Goal: Find specific fact: Find specific page/section

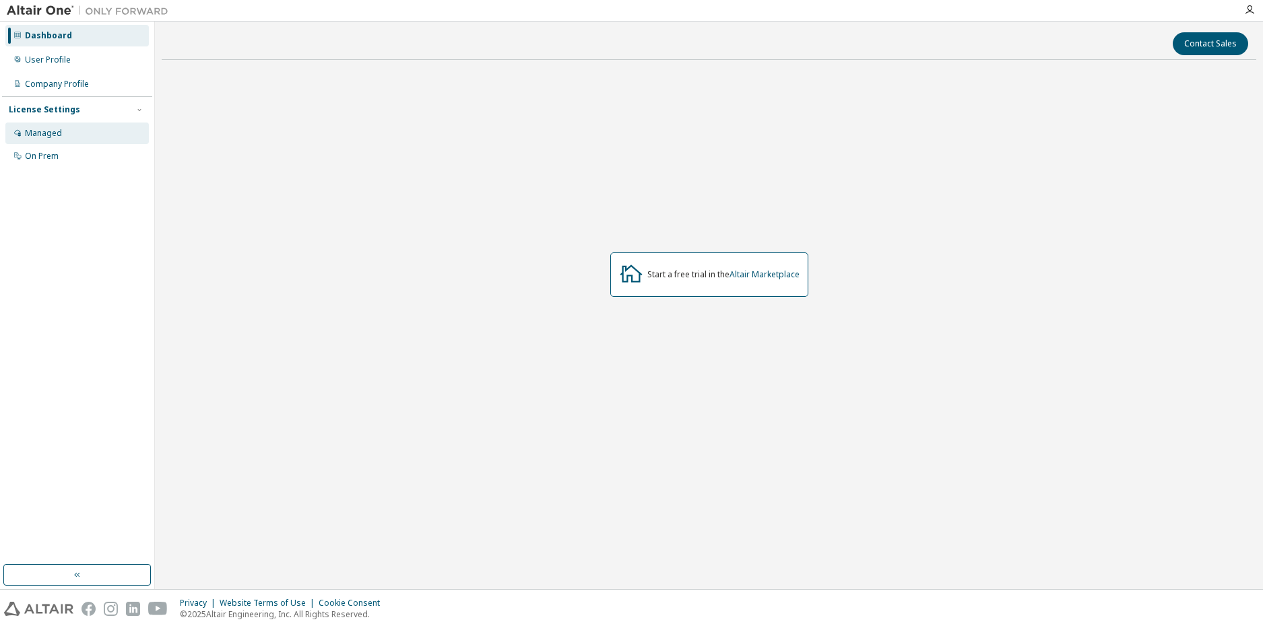
click at [48, 131] on div "Managed" at bounding box center [43, 133] width 37 height 11
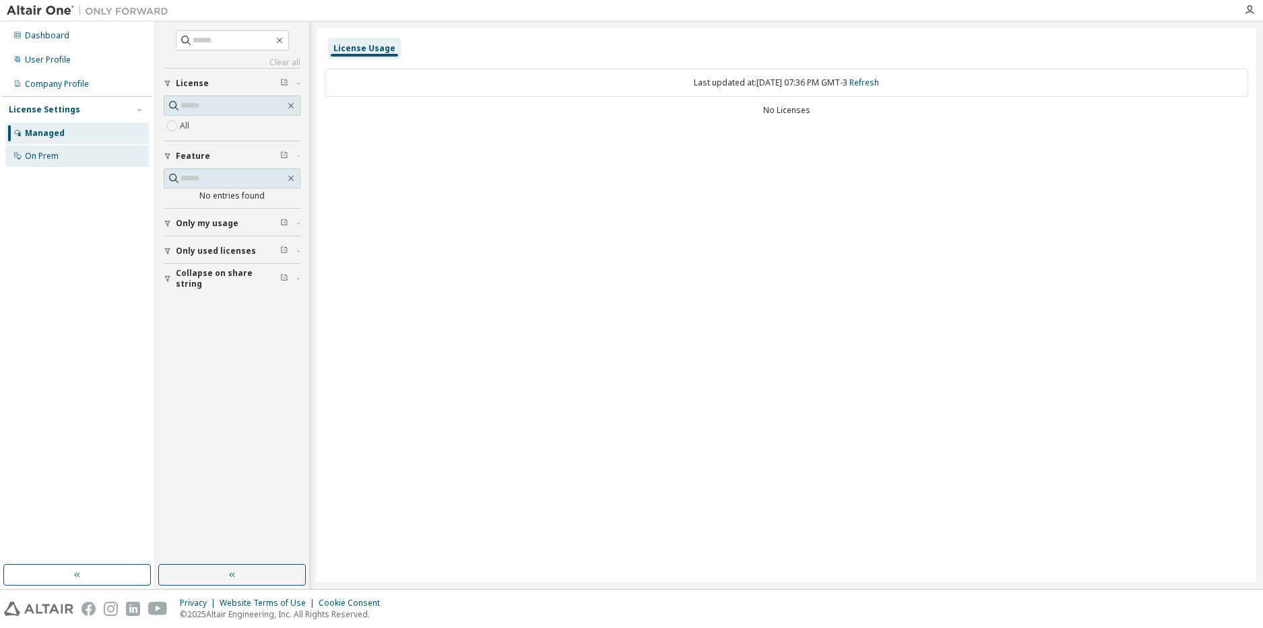
click at [45, 150] on div "On Prem" at bounding box center [76, 156] width 143 height 22
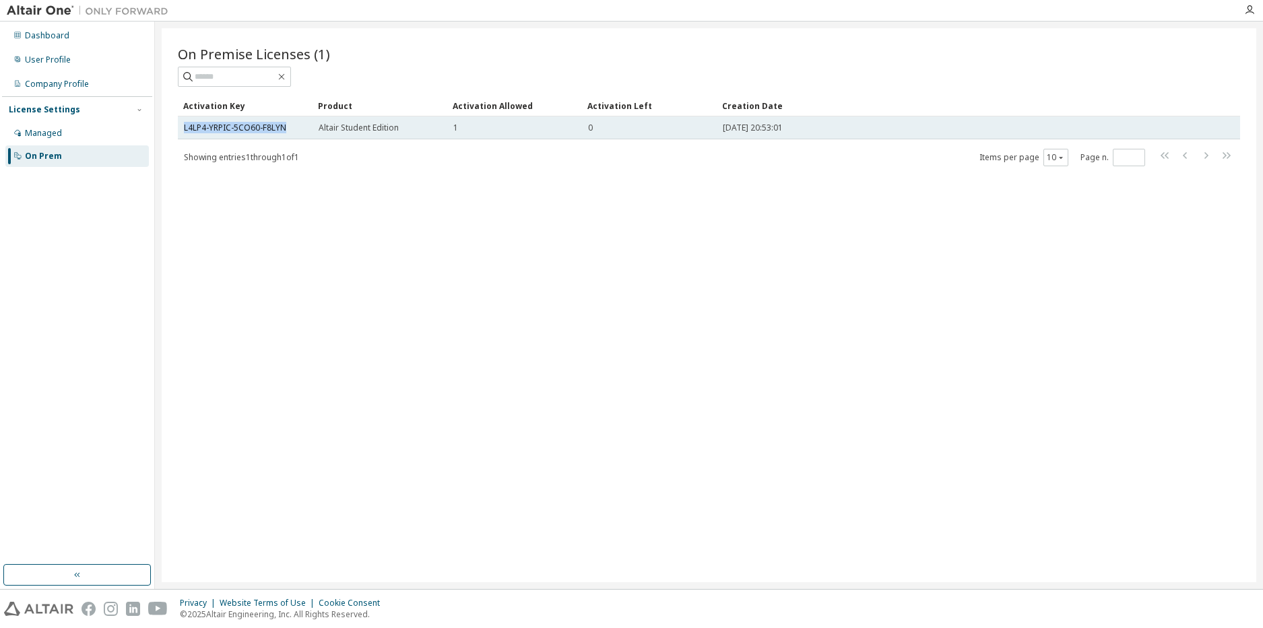
drag, startPoint x: 288, startPoint y: 129, endPoint x: 180, endPoint y: 128, distance: 107.8
click at [180, 128] on td "L4LP4-YRPIC-5CO60-F8LYN" at bounding box center [245, 128] width 135 height 23
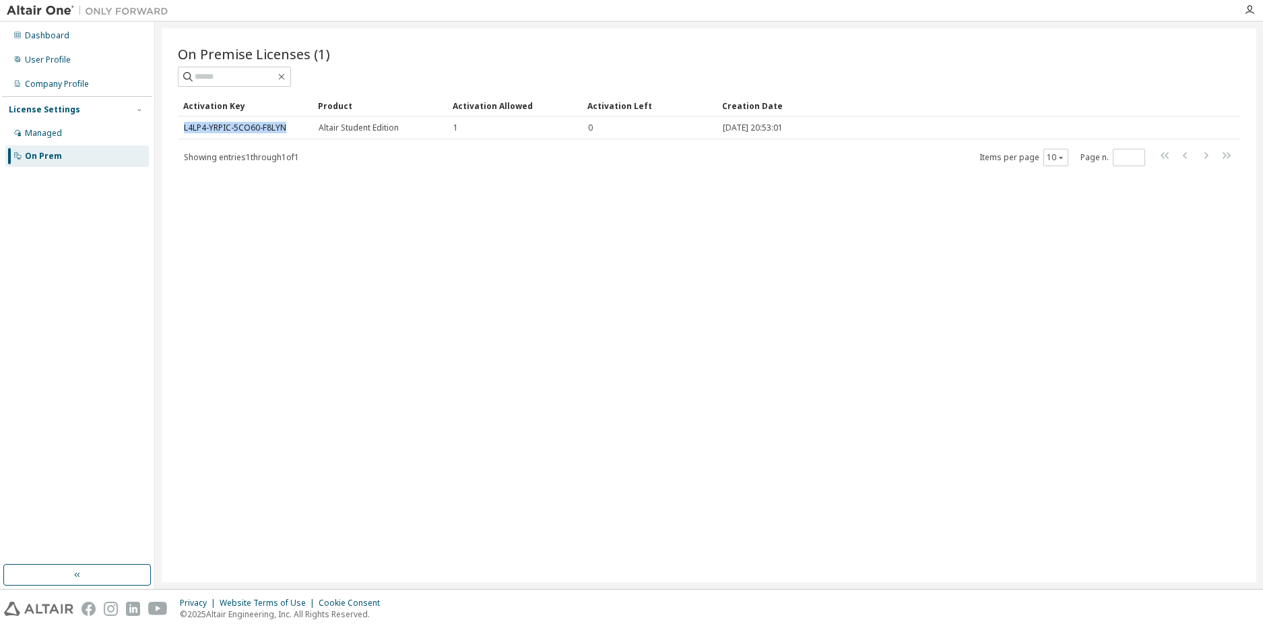
copy link "L4LP4-YRPIC-5CO60-F8LYN"
